Goal: Task Accomplishment & Management: Manage account settings

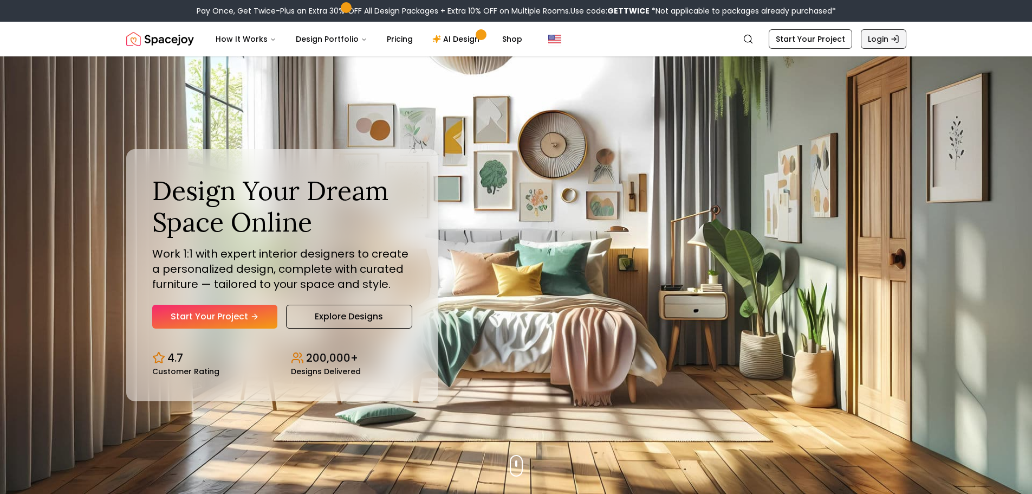
click at [878, 40] on link "Login" at bounding box center [884, 39] width 46 height 20
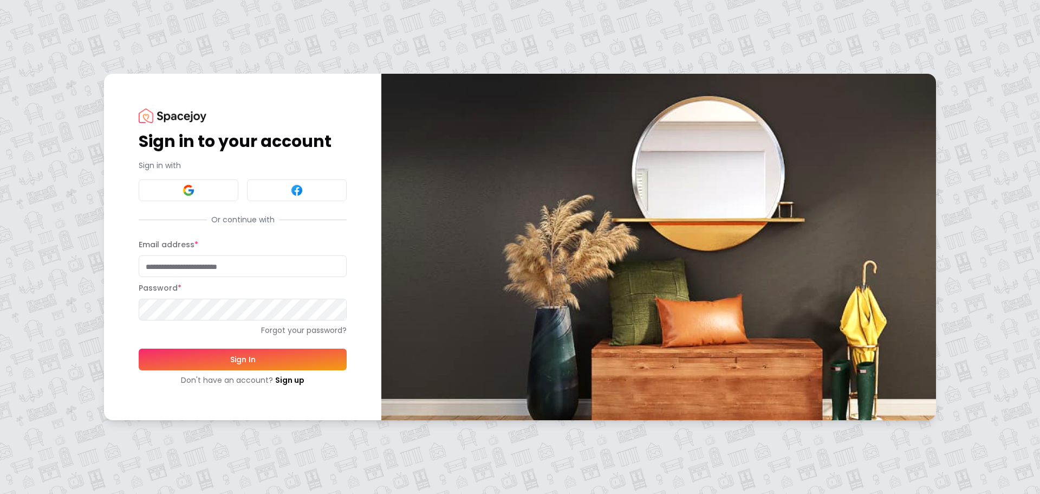
type input "**********"
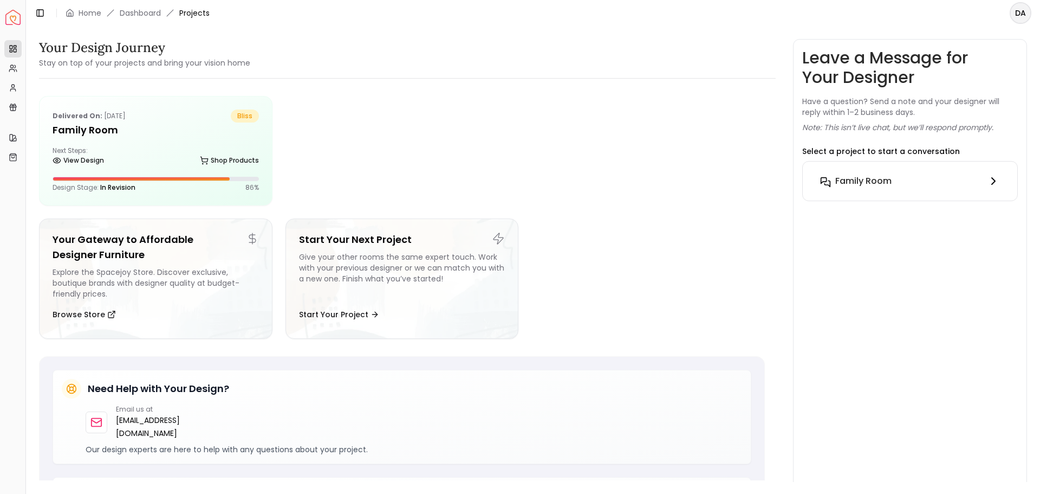
click at [994, 181] on icon at bounding box center [993, 181] width 3 height 7
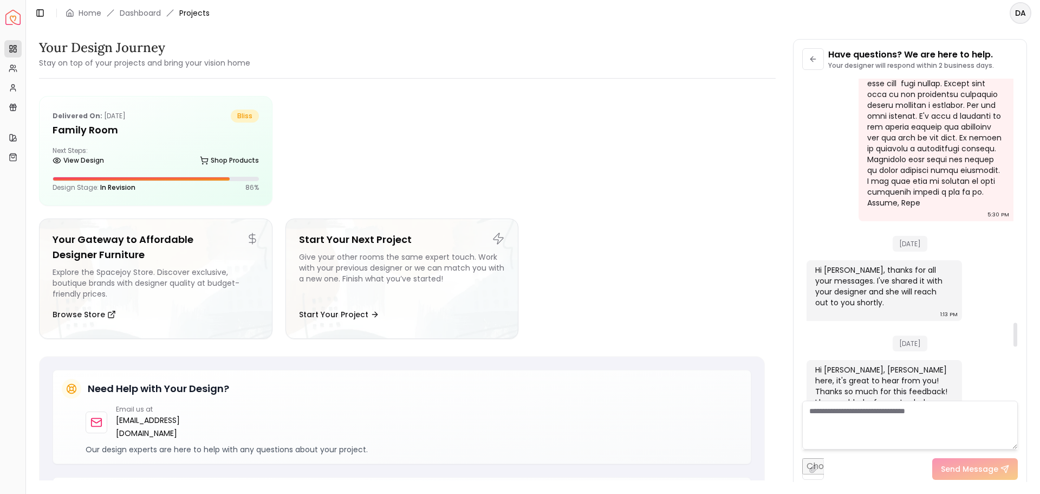
scroll to position [3254, 0]
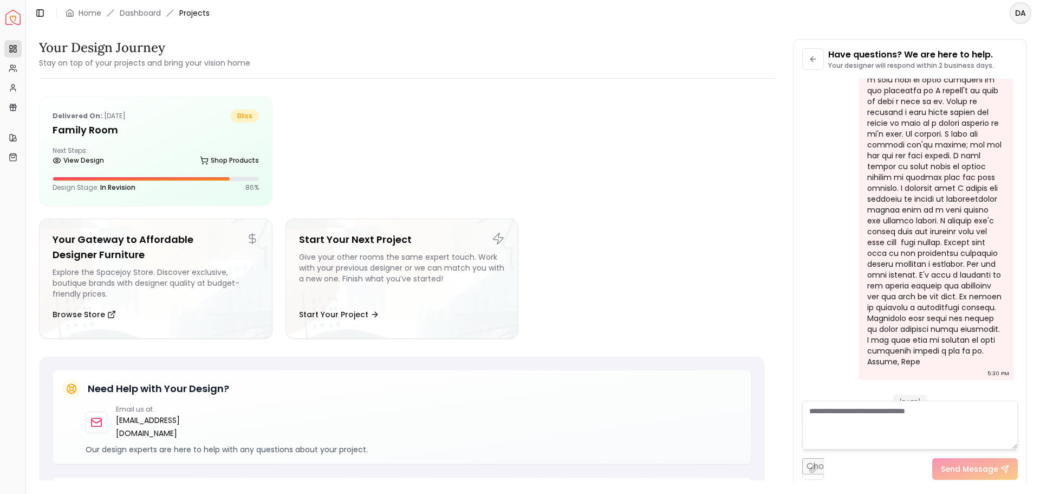
click at [1020, 14] on html "Spacejoy Dashboard Overview Projects My Referrals My Profile Gift Card Balance …" at bounding box center [520, 247] width 1040 height 494
click at [939, 69] on div "Log out" at bounding box center [971, 77] width 116 height 17
